Goal: Task Accomplishment & Management: Complete application form

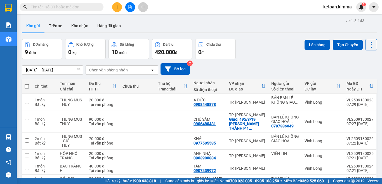
click at [130, 9] on button at bounding box center [130, 7] width 10 height 10
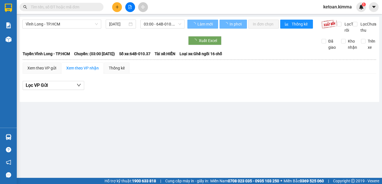
click at [73, 25] on span "Vĩnh Long - TP.HCM" at bounding box center [62, 24] width 72 height 8
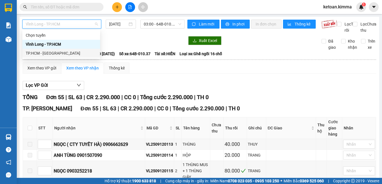
click at [55, 52] on div "TP.HCM - [GEOGRAPHIC_DATA]" at bounding box center [61, 53] width 71 height 6
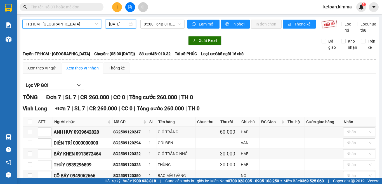
click at [123, 25] on input "[DATE]" at bounding box center [118, 24] width 18 height 6
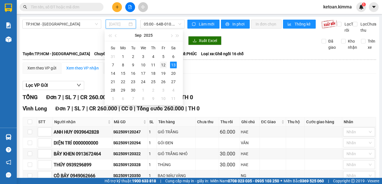
click at [164, 65] on div "12" at bounding box center [163, 64] width 7 height 7
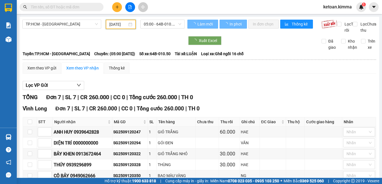
type input "[DATE]"
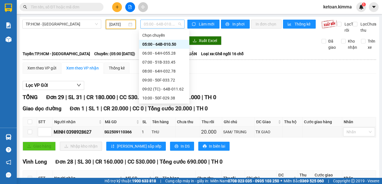
click at [162, 26] on span "05:00 - 64B-010.50" at bounding box center [162, 24] width 37 height 8
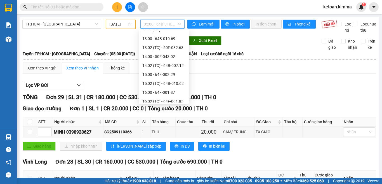
scroll to position [168, 0]
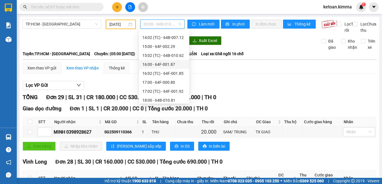
click at [167, 65] on div "16:00 - 64F-001.87" at bounding box center [164, 64] width 44 height 6
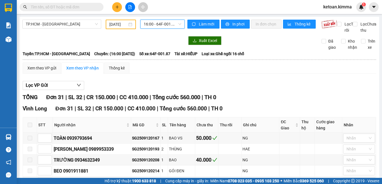
click at [159, 24] on span "16:00 - 64F-001.87" at bounding box center [162, 24] width 37 height 8
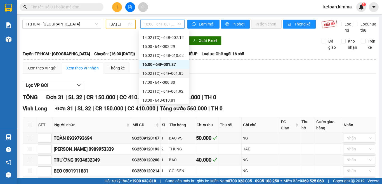
click at [173, 72] on div "16:02 (TC) - 64F-001.85" at bounding box center [164, 73] width 44 height 6
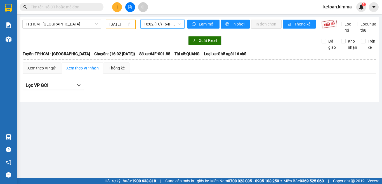
click at [163, 23] on span "16:02 (TC) - 64F-001.85" at bounding box center [162, 24] width 37 height 8
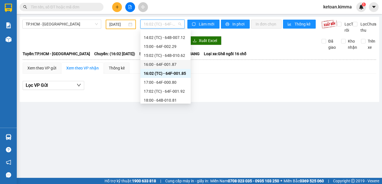
click at [173, 63] on div "16:00 - 64F-001.87" at bounding box center [166, 64] width 44 height 6
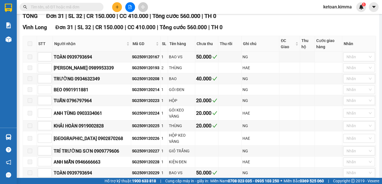
scroll to position [83, 0]
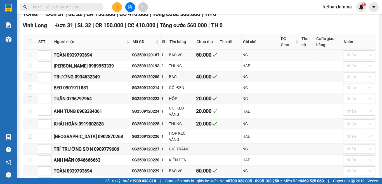
click at [132, 58] on div "SG2509120167" at bounding box center [145, 55] width 27 height 6
copy div "SG2509120167"
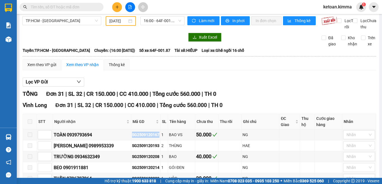
scroll to position [0, 0]
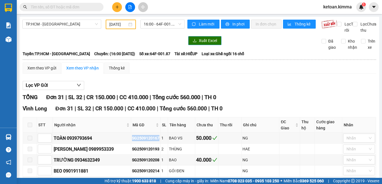
click at [201, 44] on span "Xuất Excel" at bounding box center [208, 40] width 18 height 6
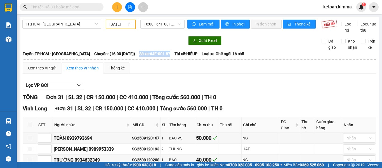
drag, startPoint x: 135, startPoint y: 60, endPoint x: 168, endPoint y: 62, distance: 32.4
click at [168, 57] on div "Tuyến: TP.HCM - [GEOGRAPHIC_DATA]: (16:00 [DATE]) Số xe: 64F-001.87 Tài xế: HIẾ…" at bounding box center [199, 54] width 353 height 6
copy span "Số xe: 64F-001.87"
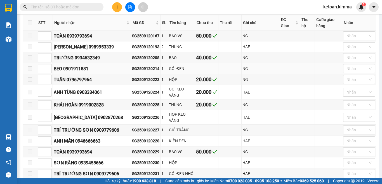
scroll to position [112, 0]
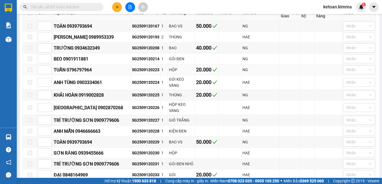
click at [132, 73] on div "SG2509120223" at bounding box center [145, 69] width 27 height 6
copy div "SG2509120223"
click at [132, 85] on div "SG2509120224" at bounding box center [145, 82] width 27 height 6
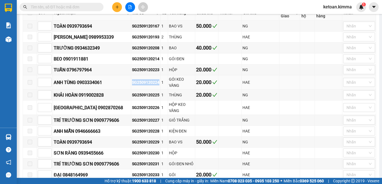
copy div "SG2509120224"
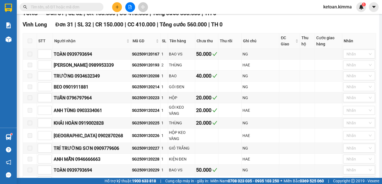
click at [132, 79] on div "SG2509120208" at bounding box center [145, 76] width 27 height 6
copy div "SG2509120208"
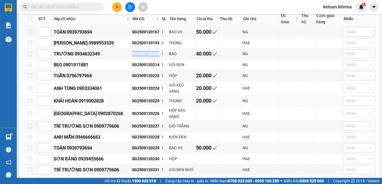
scroll to position [112, 0]
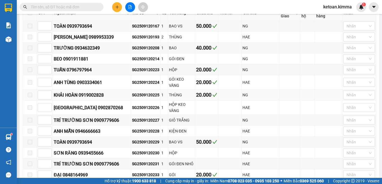
click at [132, 97] on div "SG2509120225" at bounding box center [145, 95] width 27 height 6
copy div "SG2509120225"
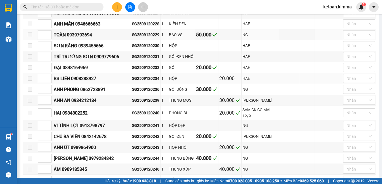
scroll to position [223, 0]
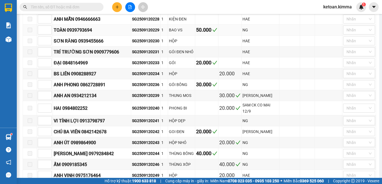
click at [140, 31] on div "SG2509120229" at bounding box center [145, 30] width 27 height 6
click at [140, 66] on div "SG2509120233" at bounding box center [145, 62] width 27 height 6
copy div "SG2509120233"
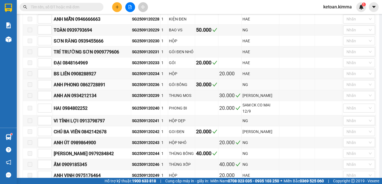
click at [132, 87] on div "SG2509120236" at bounding box center [145, 84] width 27 height 6
copy div "SG2509120236"
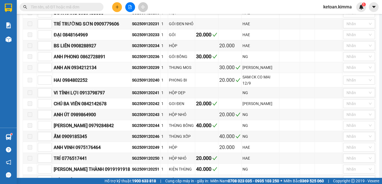
click at [135, 70] on div "SG2509120239" at bounding box center [145, 67] width 27 height 6
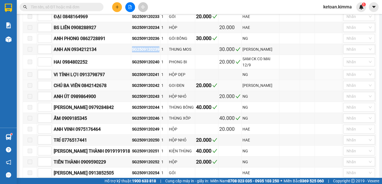
scroll to position [279, 0]
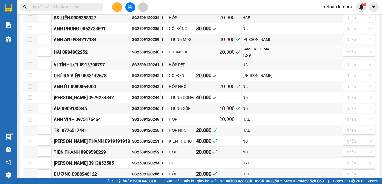
click at [138, 53] on div "SG2509120240" at bounding box center [145, 52] width 27 height 6
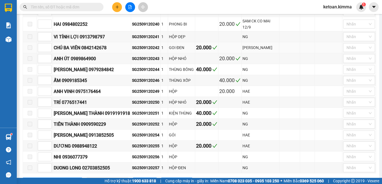
click at [133, 51] on div "SG2509120242" at bounding box center [145, 47] width 27 height 6
click at [132, 61] on div "SG2509120243" at bounding box center [145, 58] width 27 height 6
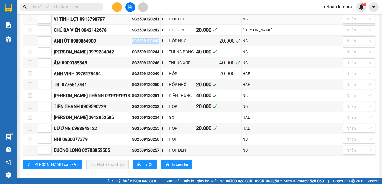
scroll to position [334, 0]
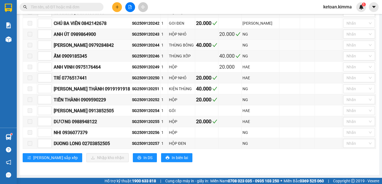
click at [132, 46] on div "SG2509120244" at bounding box center [145, 45] width 27 height 6
click at [132, 56] on div "SG2509120246" at bounding box center [145, 56] width 27 height 6
click at [138, 66] on div "SG2509120249" at bounding box center [145, 67] width 27 height 6
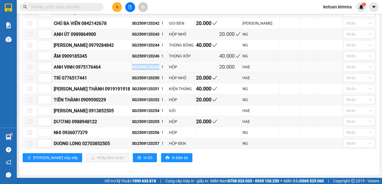
click at [138, 66] on div "SG2509120249" at bounding box center [145, 67] width 27 height 6
click at [138, 78] on div "SG2509120250" at bounding box center [145, 78] width 27 height 6
click at [132, 91] on div "SG2509120251" at bounding box center [145, 88] width 27 height 6
click at [132, 89] on div "SG2509120251" at bounding box center [145, 88] width 27 height 6
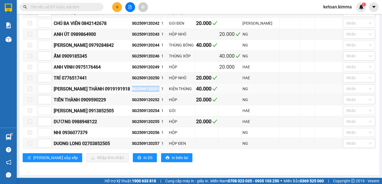
click at [132, 89] on div "SG2509120251" at bounding box center [145, 88] width 27 height 6
click at [133, 101] on div "SG2509120252" at bounding box center [145, 99] width 27 height 6
click at [138, 119] on div "SG2509120255" at bounding box center [145, 121] width 27 height 6
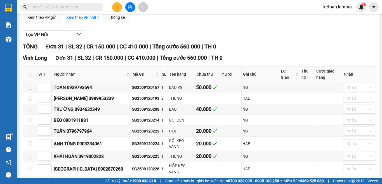
scroll to position [56, 0]
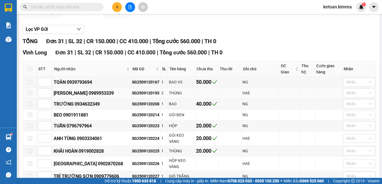
click at [132, 96] on div "SG2509120193" at bounding box center [145, 93] width 27 height 6
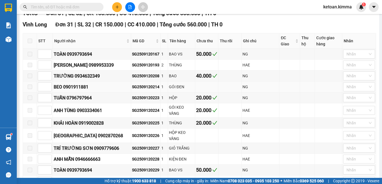
click at [132, 90] on div "SG2509120214" at bounding box center [145, 87] width 27 height 6
drag, startPoint x: 127, startPoint y: 93, endPoint x: 136, endPoint y: 97, distance: 10.0
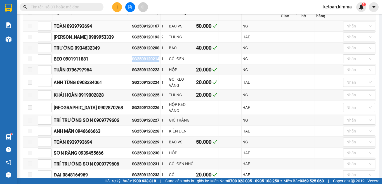
scroll to position [140, 0]
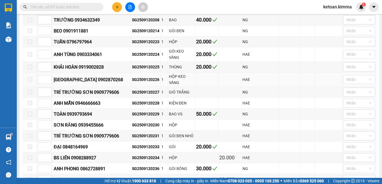
click at [132, 82] on div "SG2509120226" at bounding box center [145, 79] width 27 height 6
click at [132, 93] on div "SG2509120227" at bounding box center [145, 92] width 27 height 6
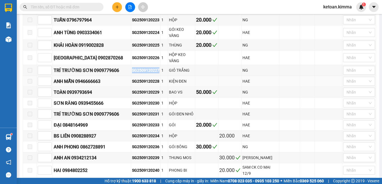
scroll to position [168, 0]
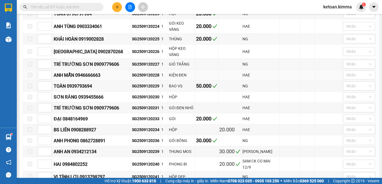
click at [132, 77] on div "SG2509120228" at bounding box center [145, 75] width 27 height 6
click at [134, 88] on div "SG2509120229" at bounding box center [145, 86] width 27 height 6
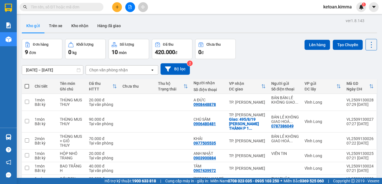
click at [74, 5] on input "text" at bounding box center [64, 7] width 66 height 6
paste input "SG2509120167"
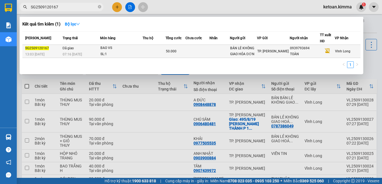
type input "SG2509120167"
click at [79, 52] on span "07:16 - 13/09" at bounding box center [72, 54] width 19 height 4
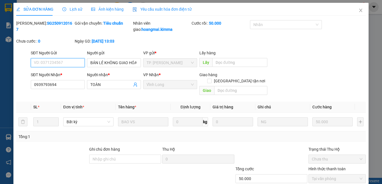
type input "BÁN LẺ KHÔNG GIAO HÓA ĐƠN"
type input "0939793694"
type input "TOÀN"
type input "50.000"
click at [153, 11] on span "Yêu cầu xuất hóa đơn điện tử" at bounding box center [161, 9] width 59 height 4
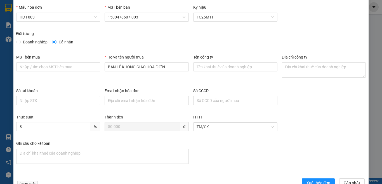
scroll to position [32, 0]
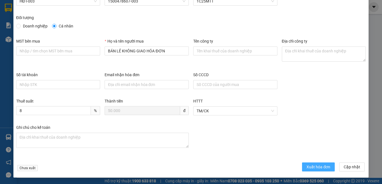
click at [313, 166] on span "Xuất hóa đơn" at bounding box center [318, 166] width 24 height 6
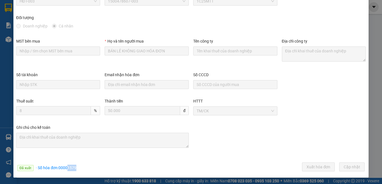
drag, startPoint x: 67, startPoint y: 167, endPoint x: 75, endPoint y: 167, distance: 7.5
click at [75, 167] on span "· Số hóa đơn: 00001579" at bounding box center [56, 167] width 41 height 4
copy span "1579"
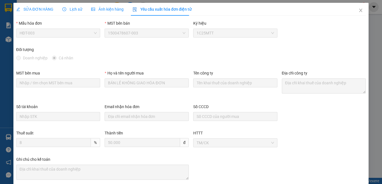
click at [47, 11] on span "SỬA ĐƠN HÀNG" at bounding box center [34, 9] width 37 height 4
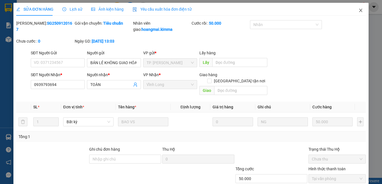
click at [358, 10] on icon "close" at bounding box center [360, 10] width 4 height 4
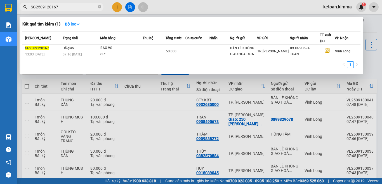
click at [56, 7] on input "SG2509120167" at bounding box center [64, 7] width 66 height 6
paste input "223"
click at [58, 7] on input "SG2509120223" at bounding box center [64, 7] width 66 height 6
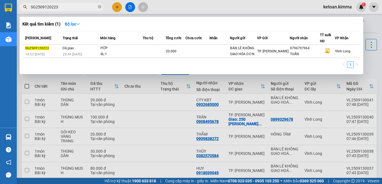
paste input "4"
type input "SG2509120224"
click at [59, 6] on input "SG2509120224" at bounding box center [64, 7] width 66 height 6
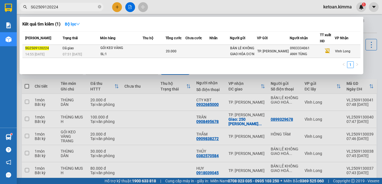
click at [89, 51] on div "07:51 - 13/09" at bounding box center [81, 54] width 37 height 6
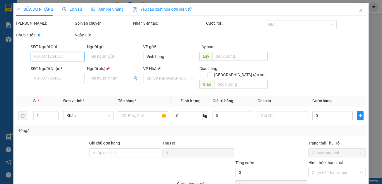
type input "BÁN LẺ KHÔNG GIAO HÓA ĐƠN"
type input "0903334061"
type input "ANH TÙNG"
type input "20.000"
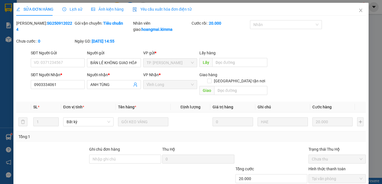
click at [164, 8] on span "Yêu cầu xuất hóa đơn điện tử" at bounding box center [161, 9] width 59 height 4
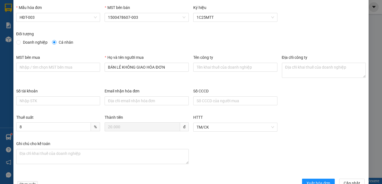
scroll to position [32, 0]
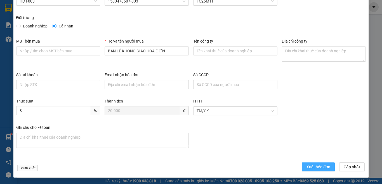
click at [319, 166] on span "Xuất hóa đơn" at bounding box center [318, 166] width 24 height 6
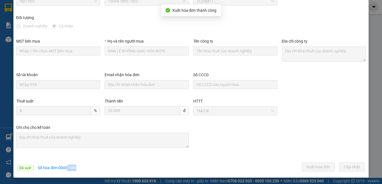
drag, startPoint x: 67, startPoint y: 168, endPoint x: 85, endPoint y: 168, distance: 18.2
click at [85, 168] on div "Đã xuất · Số hóa đơn: 00001580 Xuất hóa đơn Cập nhật" at bounding box center [190, 167] width 351 height 11
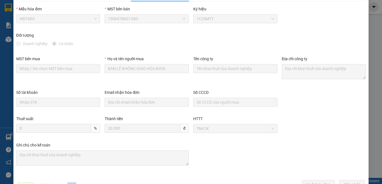
scroll to position [0, 0]
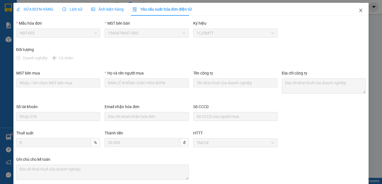
drag, startPoint x: 355, startPoint y: 11, endPoint x: 62, endPoint y: 183, distance: 339.8
click at [359, 11] on icon "close" at bounding box center [360, 10] width 3 height 3
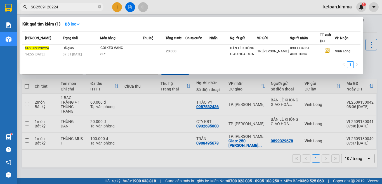
click at [57, 8] on input "SG2509120224" at bounding box center [64, 7] width 66 height 6
click at [58, 8] on input "SG2509120224" at bounding box center [64, 7] width 66 height 6
drag, startPoint x: 58, startPoint y: 8, endPoint x: 51, endPoint y: 8, distance: 6.8
click at [51, 8] on input "SG2509120224" at bounding box center [64, 7] width 66 height 6
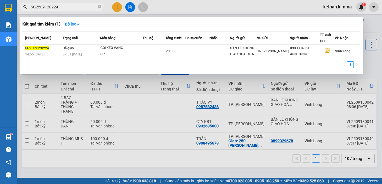
paste input "08"
click at [73, 6] on input "SG2509120208" at bounding box center [64, 7] width 66 height 6
paste input "25"
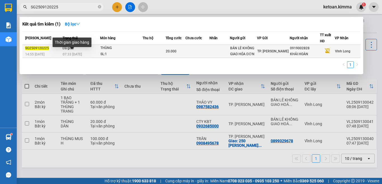
type input "SG2509120225"
click at [77, 54] on span "07:33 - 13/09" at bounding box center [72, 54] width 19 height 4
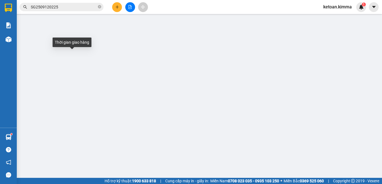
type input "BÁN LẺ KHÔNG GIAO HÓA ĐƠN"
type input "0919002828"
type input "KHẢI HOÀN"
type input "D G"
type input "20.000"
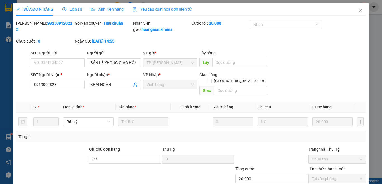
click at [147, 5] on div "Yêu cầu xuất hóa đơn điện tử" at bounding box center [161, 9] width 59 height 13
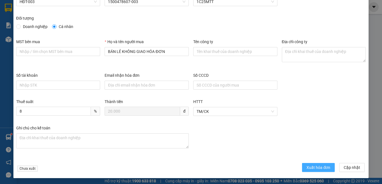
scroll to position [32, 0]
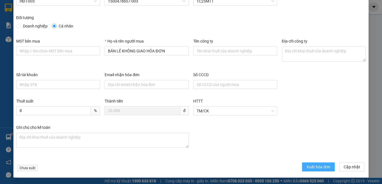
click at [313, 166] on span "Xuất hóa đơn" at bounding box center [318, 166] width 24 height 6
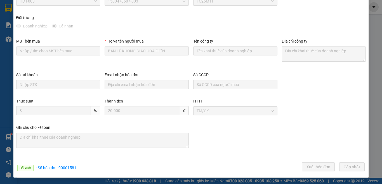
scroll to position [0, 0]
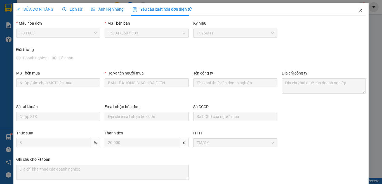
click at [358, 12] on icon "close" at bounding box center [360, 10] width 4 height 4
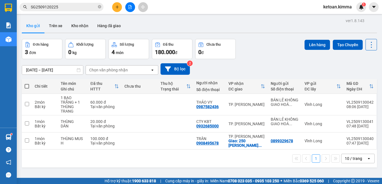
click at [74, 6] on input "SG2509120225" at bounding box center [64, 7] width 66 height 6
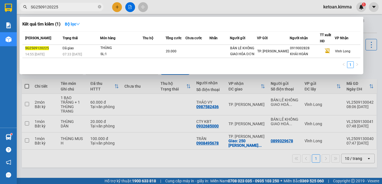
click at [74, 6] on input "SG2509120225" at bounding box center [64, 7] width 66 height 6
paste input "33"
click at [78, 5] on input "SG2509120233" at bounding box center [64, 7] width 66 height 6
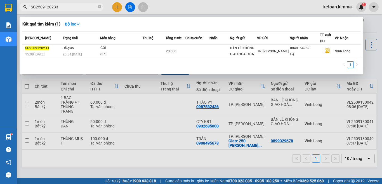
paste input "6"
click at [82, 8] on input "SG2509120236" at bounding box center [64, 7] width 66 height 6
paste input "9"
click at [67, 6] on input "SG2509120239" at bounding box center [64, 7] width 66 height 6
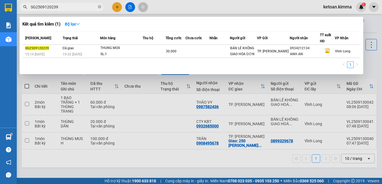
click at [67, 6] on input "SG2509120239" at bounding box center [64, 7] width 66 height 6
paste input "40"
click at [71, 6] on input "SG2509120240" at bounding box center [64, 7] width 66 height 6
paste input "2"
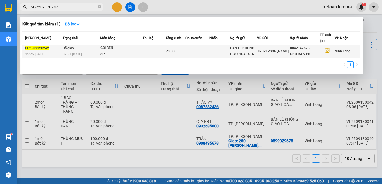
type input "SG2509120242"
click at [84, 52] on div "07:31 - 13/09" at bounding box center [81, 54] width 37 height 6
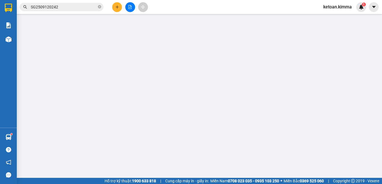
type input "BÁN LẺ KHÔNG GIAO HÓA ĐƠN"
type input "0842142678"
type input "CHÚ BA VIÊN"
type input "NHI G"
type input "20.000"
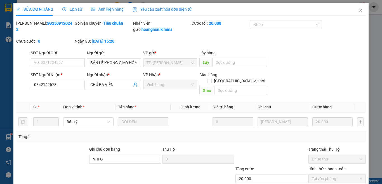
click at [151, 8] on span "Yêu cầu xuất hóa đơn điện tử" at bounding box center [161, 9] width 59 height 4
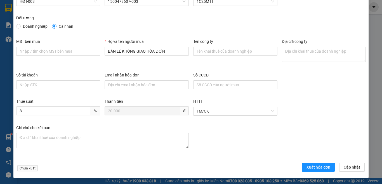
scroll to position [32, 0]
click at [312, 166] on span "Xuất hóa đơn" at bounding box center [318, 166] width 24 height 6
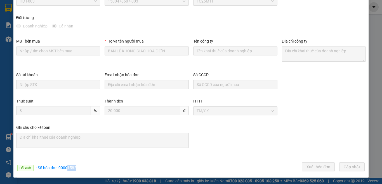
drag, startPoint x: 67, startPoint y: 167, endPoint x: 70, endPoint y: 163, distance: 4.8
click at [82, 167] on div "Đã xuất · Số hóa đơn: 00001582 Xuất hóa đơn Cập nhật" at bounding box center [190, 167] width 351 height 11
copy span "1582"
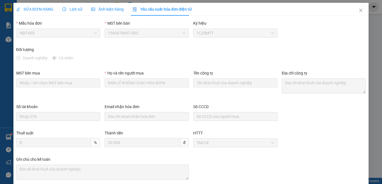
click at [44, 10] on span "SỬA ĐƠN HÀNG" at bounding box center [34, 9] width 37 height 4
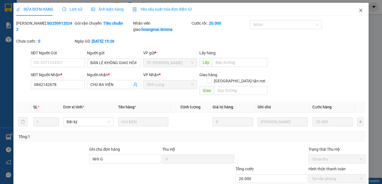
click at [359, 10] on icon "close" at bounding box center [360, 10] width 3 height 3
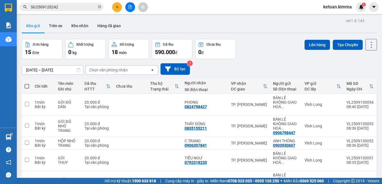
click at [66, 7] on input "SG2509120242" at bounding box center [64, 7] width 66 height 6
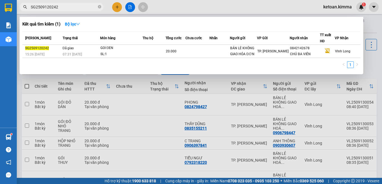
click at [66, 7] on input "SG2509120242" at bounding box center [64, 7] width 66 height 6
paste input "3"
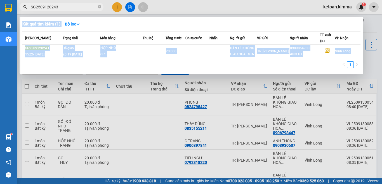
click at [70, 3] on div "Kết quả tìm kiếm ( 1 ) Bộ lọc Mã ĐH Trạng thái Món hàng Thu hộ Tổng cước Chưa c…" at bounding box center [54, 7] width 109 height 10
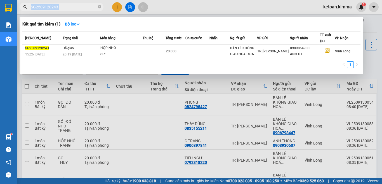
click at [70, 3] on span "SG2509120243" at bounding box center [62, 7] width 84 height 8
drag, startPoint x: 70, startPoint y: 3, endPoint x: 42, endPoint y: 7, distance: 27.6
click at [42, 7] on input "SG2509120243" at bounding box center [64, 7] width 66 height 6
paste input "6"
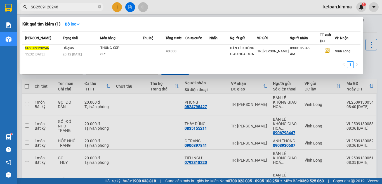
click at [47, 9] on input "SG2509120246" at bounding box center [64, 7] width 66 height 6
paste input "9"
click at [56, 7] on input "SG2509120249" at bounding box center [64, 7] width 66 height 6
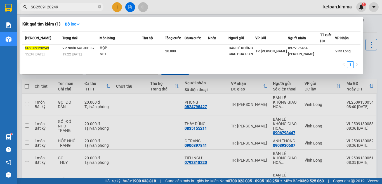
click at [56, 7] on input "SG2509120249" at bounding box center [64, 7] width 66 height 6
paste input "50"
click at [70, 9] on input "SG2509120250" at bounding box center [64, 7] width 66 height 6
paste input "1"
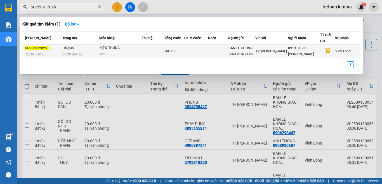
type input "SG2509120251"
click at [84, 54] on div "07:29 - 13/09" at bounding box center [80, 54] width 37 height 6
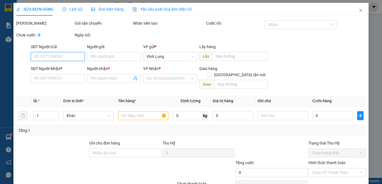
type input "BÁN LẺ KHÔNG GIAO HÓA ĐƠN"
type input "0919191918"
type input "VŨ TIẾN THÀNH"
type input "40.000"
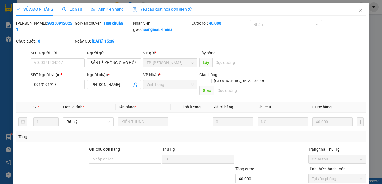
click at [168, 8] on span "Yêu cầu xuất hóa đơn điện tử" at bounding box center [161, 9] width 59 height 4
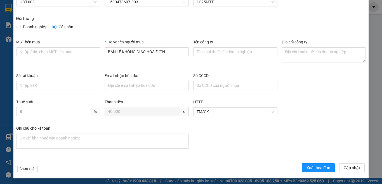
scroll to position [32, 0]
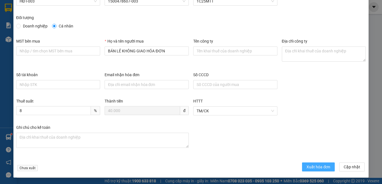
click at [306, 168] on span "Xuất hóa đơn" at bounding box center [318, 166] width 24 height 6
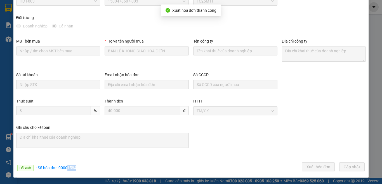
drag, startPoint x: 67, startPoint y: 168, endPoint x: 81, endPoint y: 169, distance: 14.3
click at [81, 169] on div "Đã xuất · Số hóa đơn: 00001584 Xuất hóa đơn Cập nhật" at bounding box center [190, 167] width 351 height 11
copy span "1584"
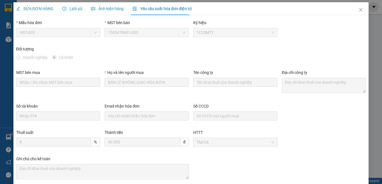
scroll to position [0, 0]
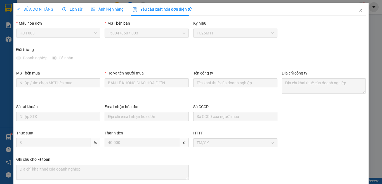
click at [45, 10] on span "SỬA ĐƠN HÀNG" at bounding box center [34, 9] width 37 height 4
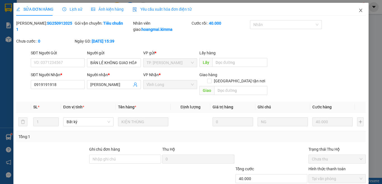
click at [358, 9] on icon "close" at bounding box center [360, 10] width 4 height 4
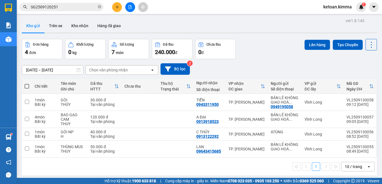
click at [61, 6] on input "SG2509120251" at bounding box center [64, 7] width 66 height 6
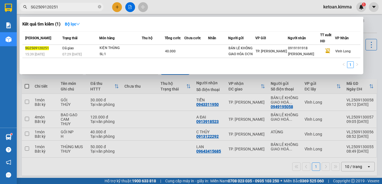
click at [61, 6] on input "SG2509120251" at bounding box center [64, 7] width 66 height 6
paste input "2"
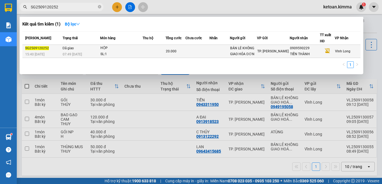
type input "SG2509120252"
click at [84, 54] on div "07:49 - 13/09" at bounding box center [81, 54] width 37 height 6
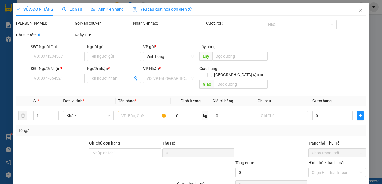
type input "BÁN LẺ KHÔNG GIAO HÓA ĐƠN"
type input "0909590229"
type input "TIẾN THÀNH"
type input "20.000"
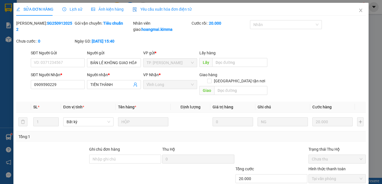
click at [151, 9] on span "Yêu cầu xuất hóa đơn điện tử" at bounding box center [161, 9] width 59 height 4
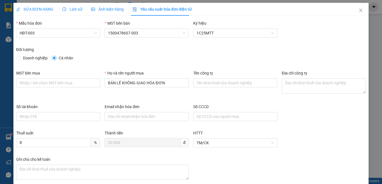
scroll to position [28, 0]
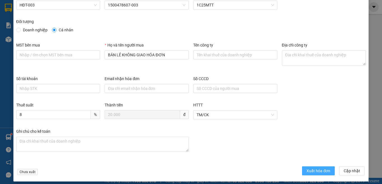
click at [317, 170] on span "Xuất hóa đơn" at bounding box center [318, 170] width 24 height 6
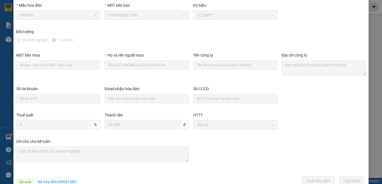
scroll to position [32, 0]
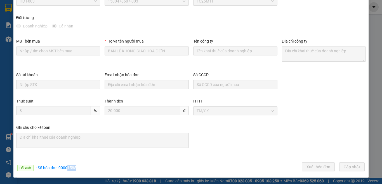
drag, startPoint x: 67, startPoint y: 168, endPoint x: 84, endPoint y: 168, distance: 16.2
click at [84, 168] on div "Đã xuất · Số hóa đơn: 00001585 Xuất hóa đơn Cập nhật" at bounding box center [190, 167] width 351 height 11
copy span "1585"
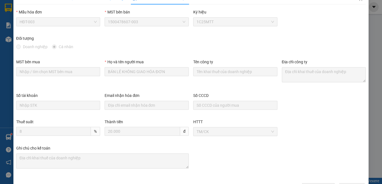
scroll to position [0, 0]
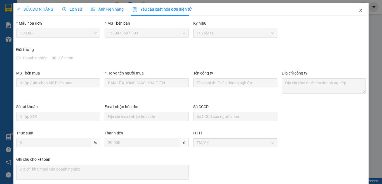
drag, startPoint x: 357, startPoint y: 8, endPoint x: 203, endPoint y: 1, distance: 154.1
click at [358, 8] on icon "close" at bounding box center [360, 10] width 4 height 4
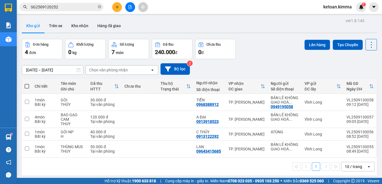
click at [61, 9] on input "SG2509120252" at bounding box center [64, 7] width 66 height 6
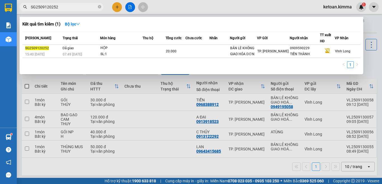
click at [61, 9] on input "SG2509120252" at bounding box center [64, 7] width 66 height 6
paste input "5"
click at [63, 8] on input "SG2509120255" at bounding box center [64, 7] width 66 height 6
paste input "14"
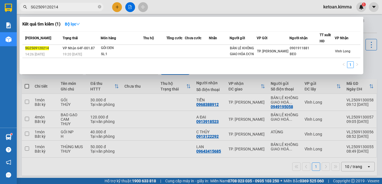
click at [54, 9] on input "SG2509120214" at bounding box center [64, 7] width 66 height 6
paste input "26"
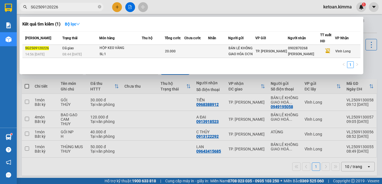
type input "SG2509120226"
click at [90, 48] on td "Đã giao 08:44 - 13/09" at bounding box center [80, 51] width 39 height 13
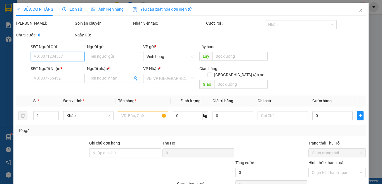
type input "BÁN LẺ KHÔNG GIAO HÓA ĐƠN"
type input "0902870268"
type input "THANH SƠN"
type input "NHI G"
type input "20.000"
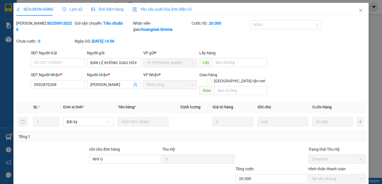
click at [151, 8] on span "Yêu cầu xuất hóa đơn điện tử" at bounding box center [161, 9] width 59 height 4
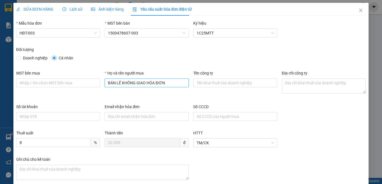
scroll to position [28, 0]
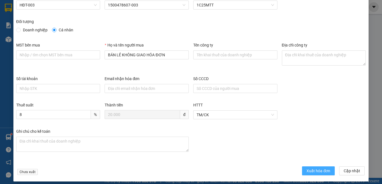
click at [309, 167] on span "Xuất hóa đơn" at bounding box center [318, 170] width 24 height 6
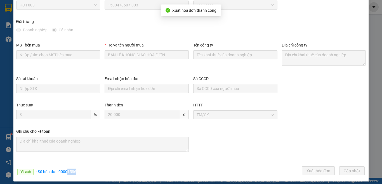
drag, startPoint x: 68, startPoint y: 173, endPoint x: 80, endPoint y: 174, distance: 12.3
click at [80, 174] on div "Đã xuất · Số hóa đơn: 00001586 Xuất hóa đơn Cập nhật" at bounding box center [190, 171] width 351 height 11
copy span "1586"
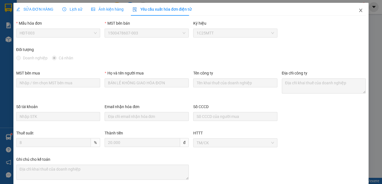
click at [358, 11] on icon "close" at bounding box center [360, 10] width 4 height 4
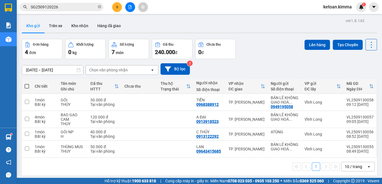
click at [72, 5] on input "SG2509120226" at bounding box center [64, 7] width 66 height 6
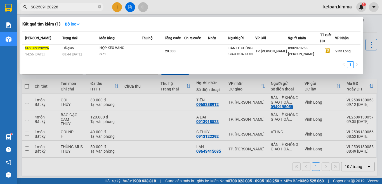
click at [72, 5] on input "SG2509120226" at bounding box center [64, 7] width 66 height 6
paste input "7"
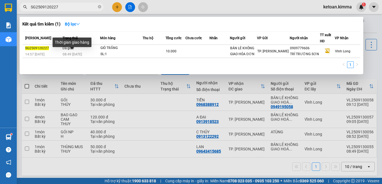
type input "SG2509120227"
click at [83, 51] on div "Thời gian giao hàng" at bounding box center [72, 43] width 39 height 13
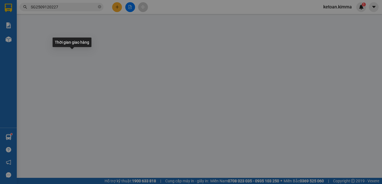
type input "BÁN LẺ KHÔNG GIAO HÓA ĐƠN"
type input "0909779606"
type input "TRÍ TRƯỜNG SƠN"
type input "10.000"
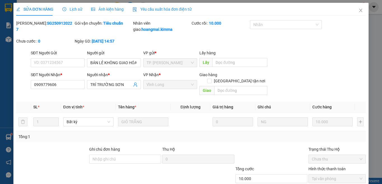
click at [153, 10] on span "Yêu cầu xuất hóa đơn điện tử" at bounding box center [161, 9] width 59 height 4
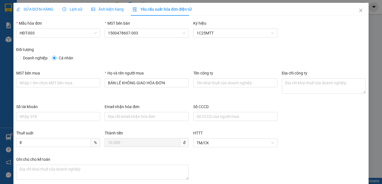
scroll to position [32, 0]
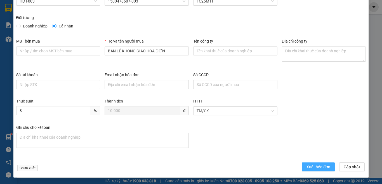
click at [306, 165] on span "Xuất hóa đơn" at bounding box center [318, 166] width 24 height 6
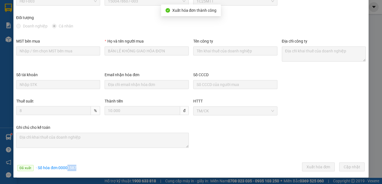
drag, startPoint x: 68, startPoint y: 168, endPoint x: 91, endPoint y: 168, distance: 23.7
click at [95, 168] on div "Đã xuất · Số hóa đơn: 00001587 Xuất hóa đơn Cập nhật" at bounding box center [190, 167] width 351 height 11
copy span "1587"
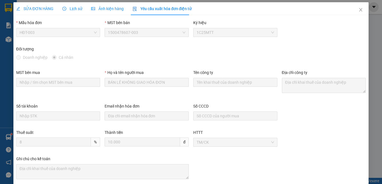
scroll to position [0, 0]
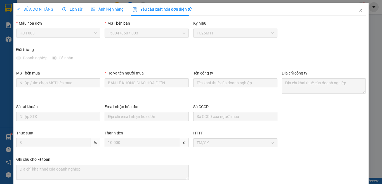
click at [42, 8] on span "SỬA ĐƠN HÀNG" at bounding box center [34, 9] width 37 height 4
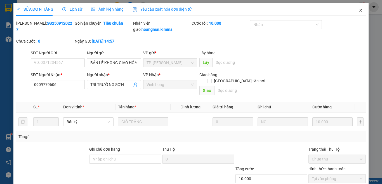
click at [358, 12] on icon "close" at bounding box center [360, 10] width 4 height 4
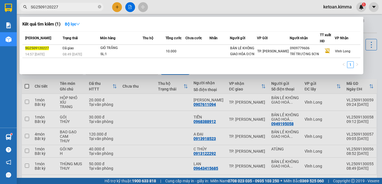
click at [58, 9] on input "SG2509120227" at bounding box center [64, 7] width 66 height 6
paste input "8"
click at [59, 7] on input "SG2509120228" at bounding box center [64, 7] width 66 height 6
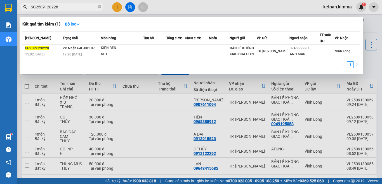
click at [59, 7] on input "SG2509120228" at bounding box center [64, 7] width 66 height 6
paste input "9"
type input "SG2509120229"
